Goal: Transaction & Acquisition: Purchase product/service

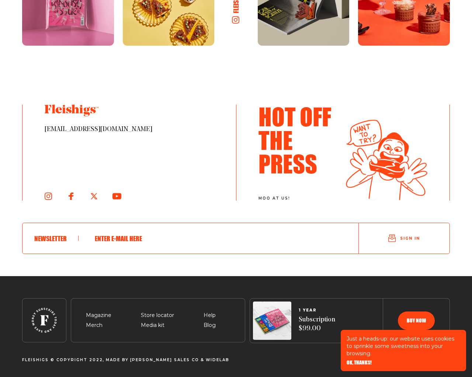
scroll to position [1606, 0]
type input "[EMAIL_ADDRESS][DOMAIN_NAME]"
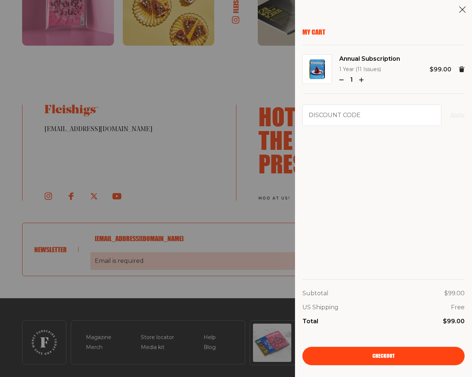
scroll to position [1628, 0]
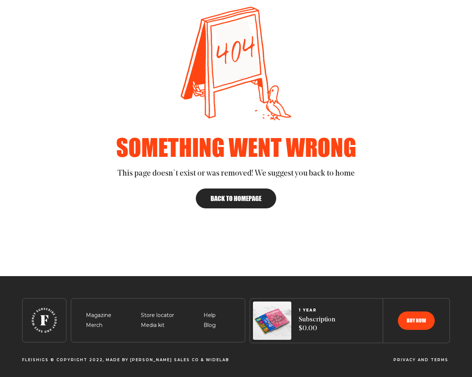
scroll to position [102, 0]
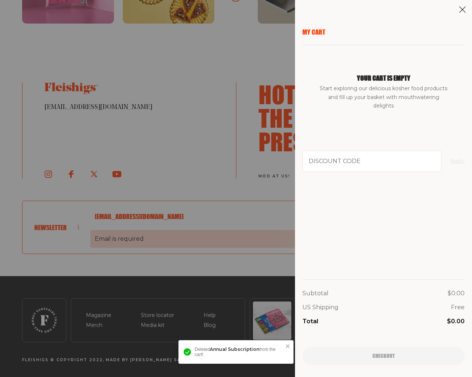
scroll to position [667, 0]
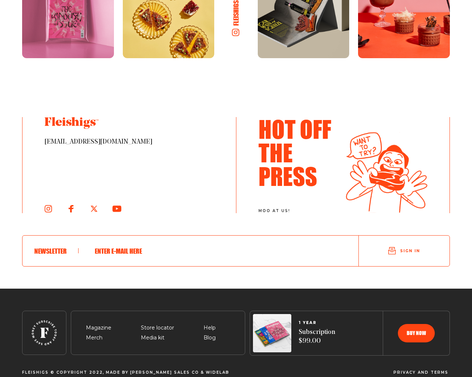
scroll to position [1073, 0]
type input "[EMAIL_ADDRESS][DOMAIN_NAME]"
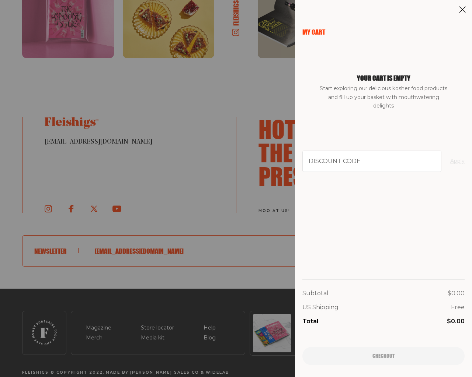
type input "94102"
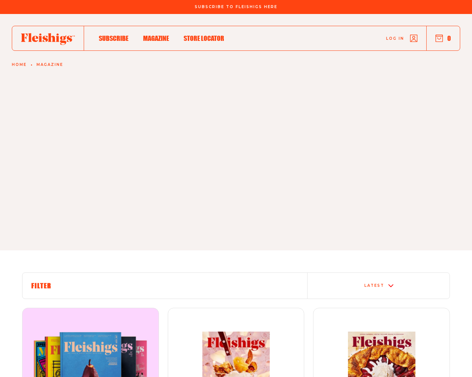
type input "e"
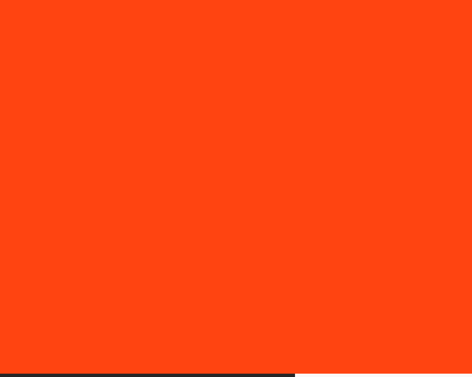
type input "94102"
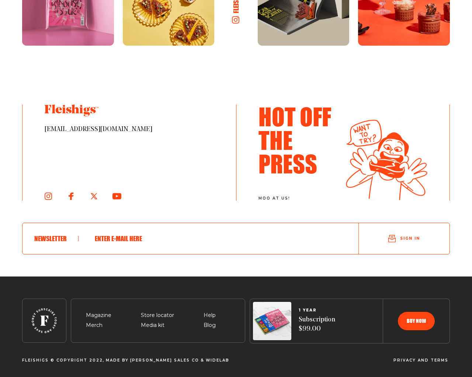
scroll to position [1597, 0]
type input "[EMAIL_ADDRESS][DOMAIN_NAME]"
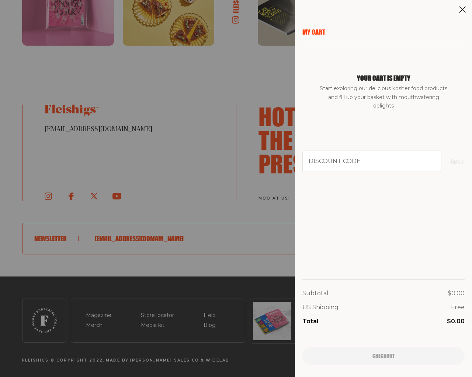
type input "94102"
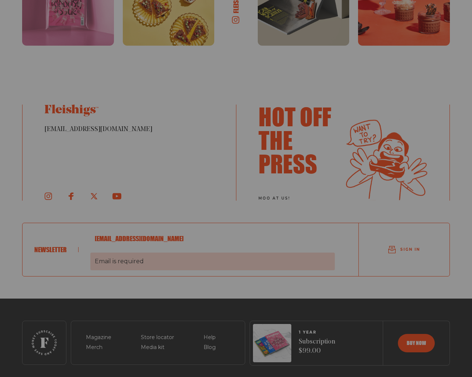
scroll to position [922, 0]
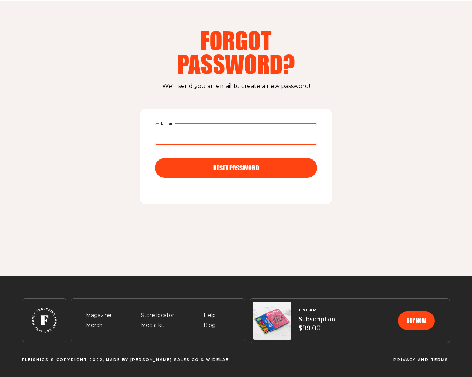
scroll to position [24, 0]
type input "[EMAIL_ADDRESS][DOMAIN_NAME]"
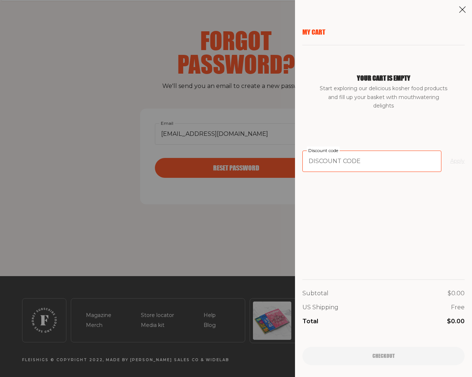
type input "94102"
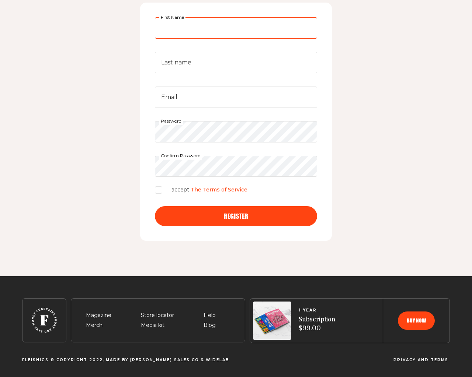
scroll to position [130, 0]
type input "tGhYxqFm"
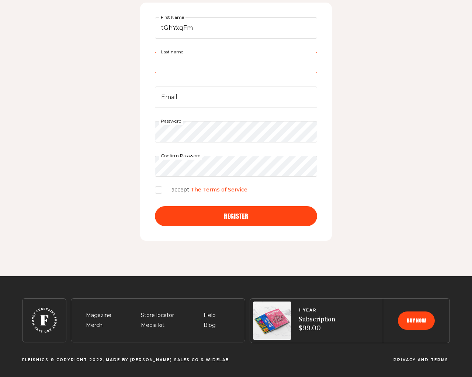
type input "tGhYxqFm"
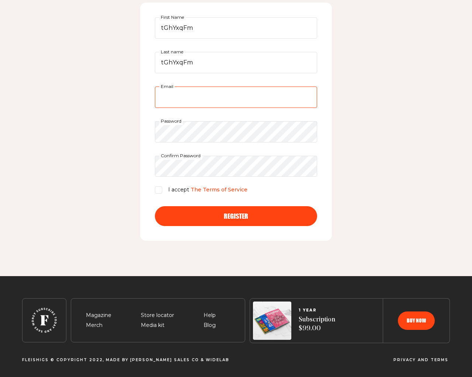
type input "testing@example.com"
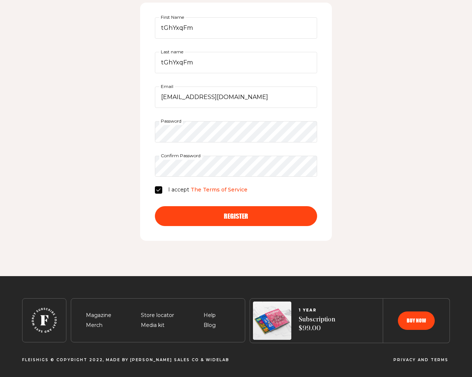
checkbox input "false"
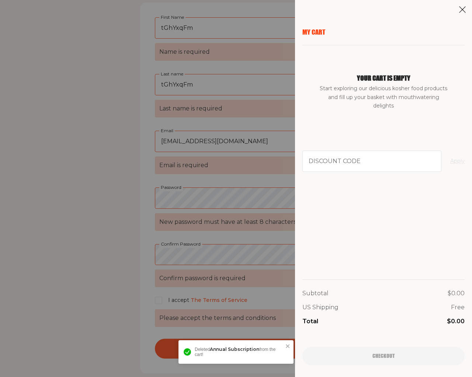
scroll to position [263, 0]
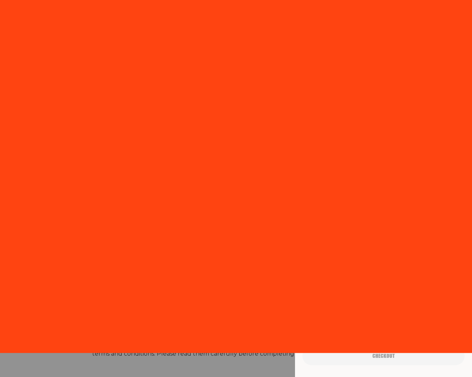
scroll to position [1411, 0]
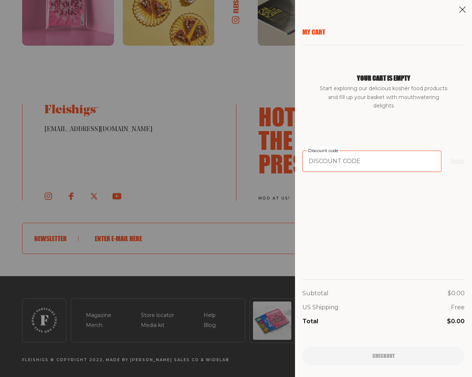
type input "94102"
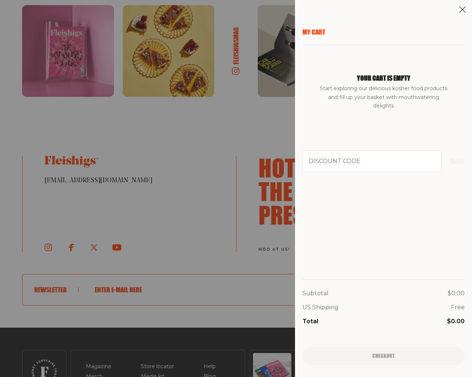
scroll to position [1462, 0]
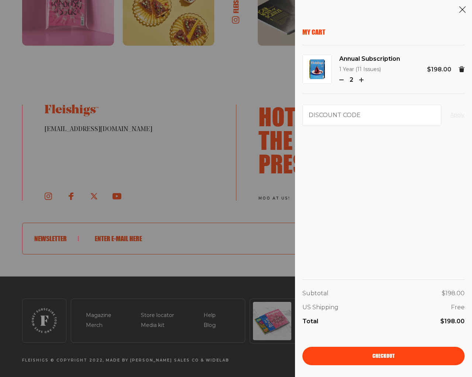
type input "testing@example.com"
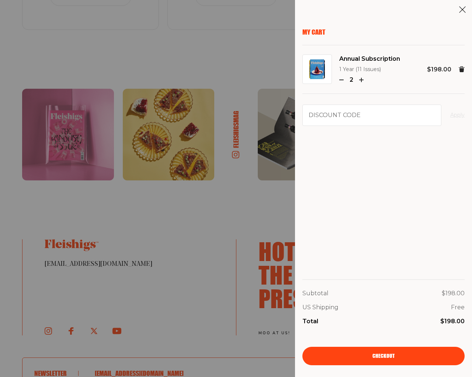
scroll to position [1597, 0]
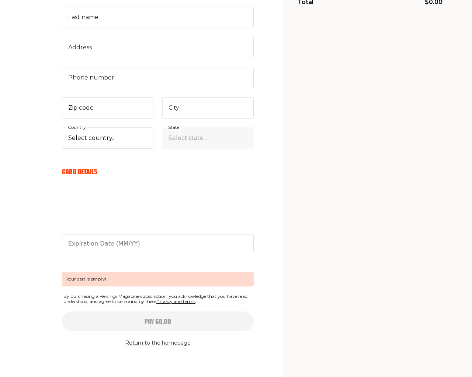
scroll to position [213, 0]
type input "[EMAIL_ADDRESS][DOMAIN_NAME]"
checkbox input "true"
type input "tGhYxqFm"
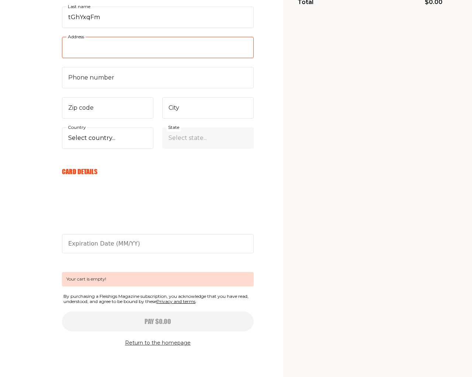
type input "3137 Laguna Street"
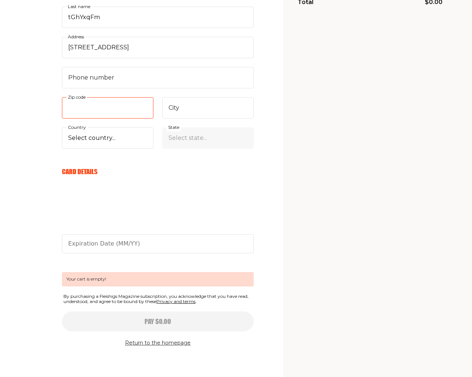
type input "e"
type input "San Francisco"
type input "94102"
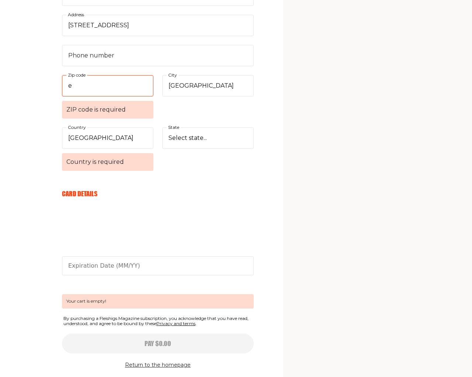
select select "US"
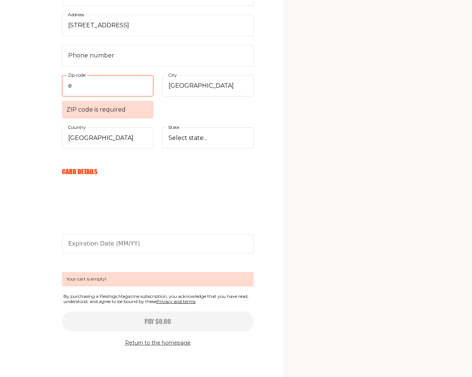
select select "Arkansas"
select select "CA"
select select
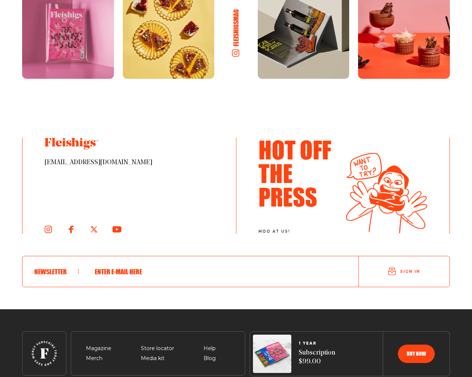
scroll to position [1115, 0]
type input "[EMAIL_ADDRESS][DOMAIN_NAME]"
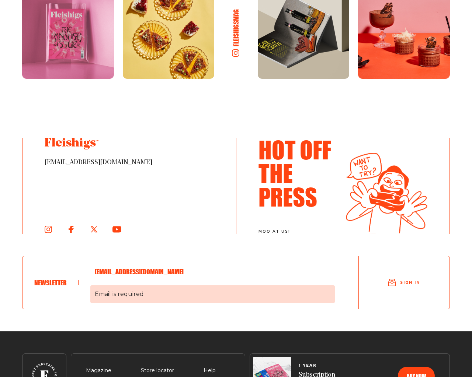
scroll to position [1137, 0]
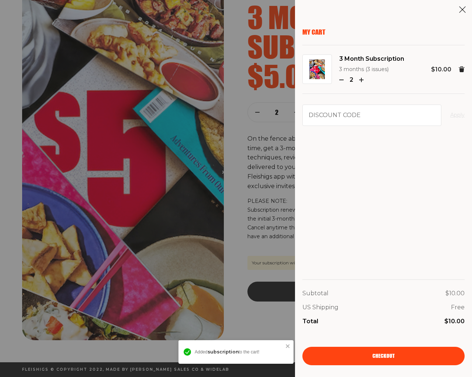
scroll to position [59, 0]
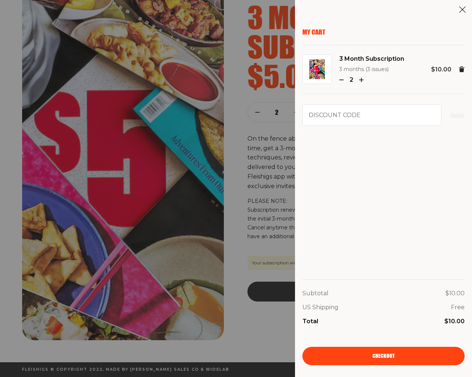
type input "94102"
